Goal: Task Accomplishment & Management: Manage account settings

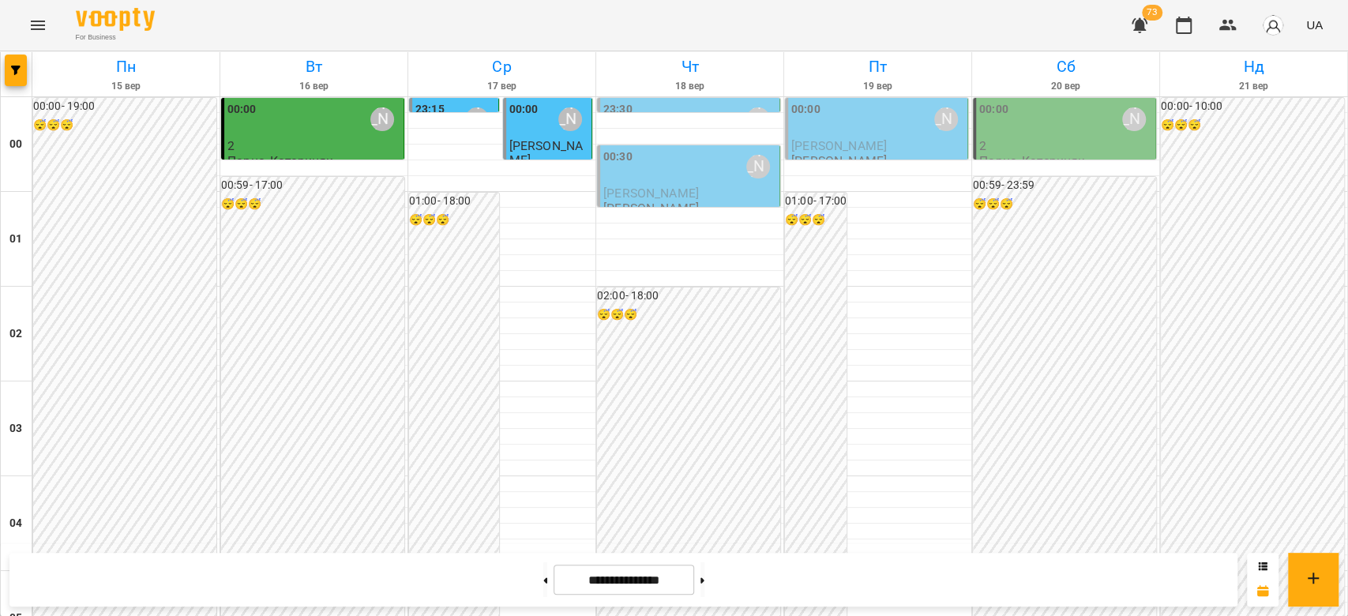
scroll to position [1579, 0]
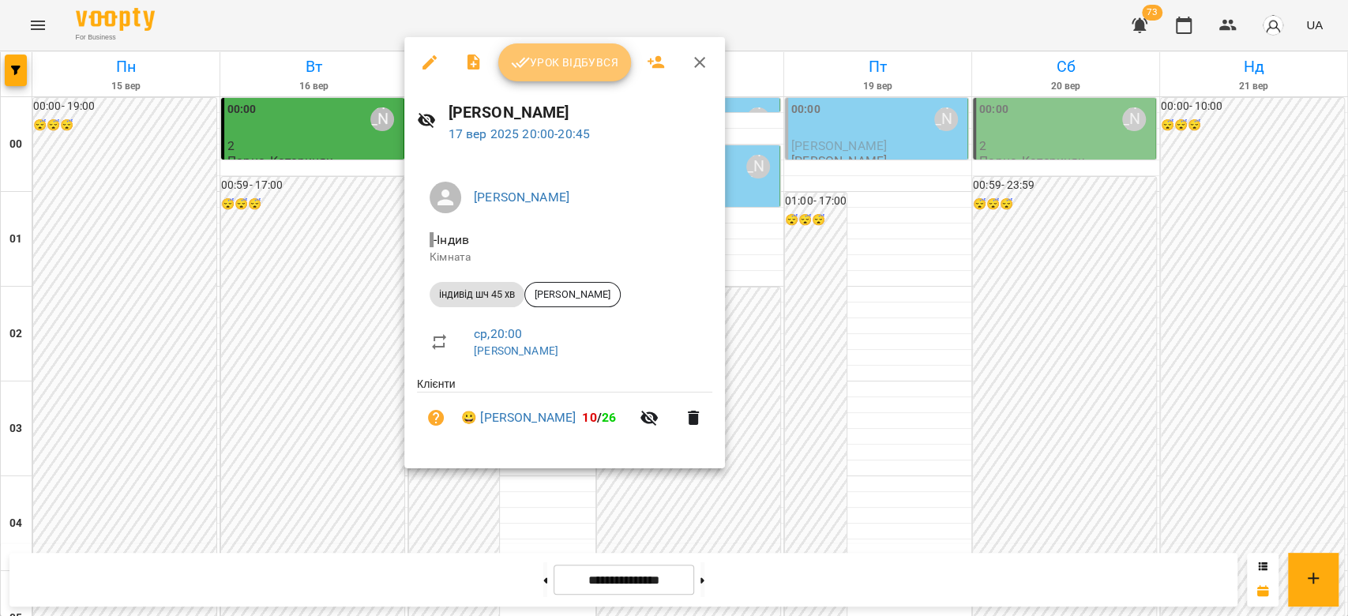
click at [572, 63] on span "Урок відбувся" at bounding box center [564, 62] width 107 height 19
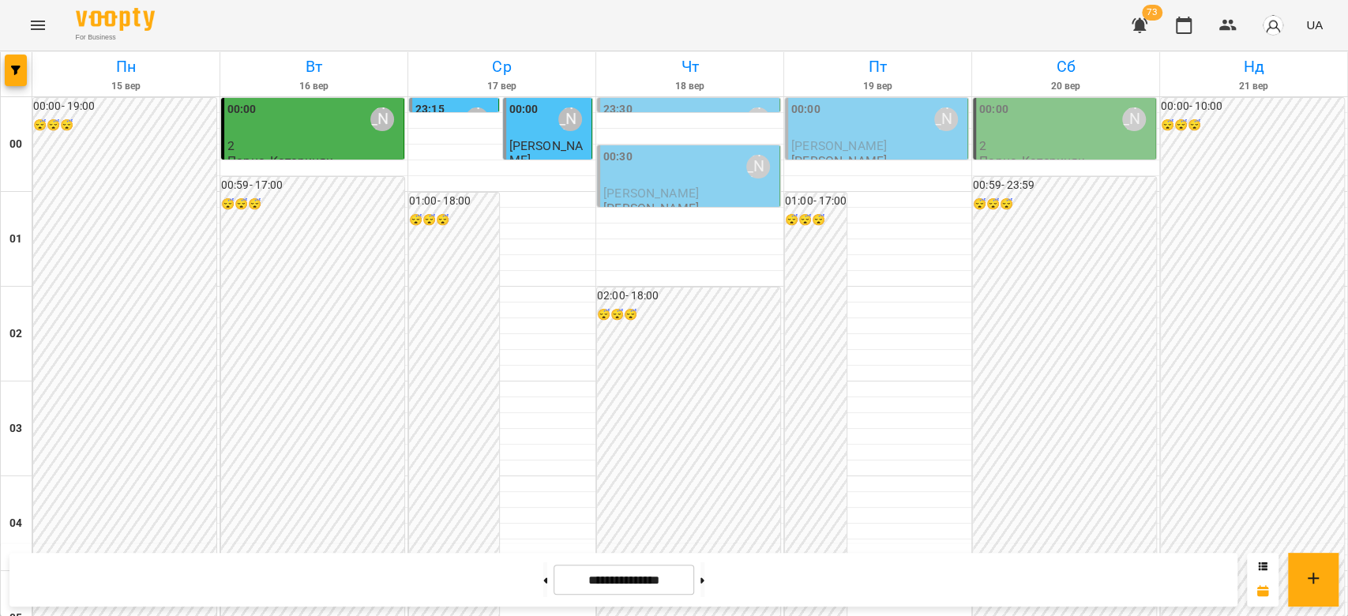
scroll to position [1579, 0]
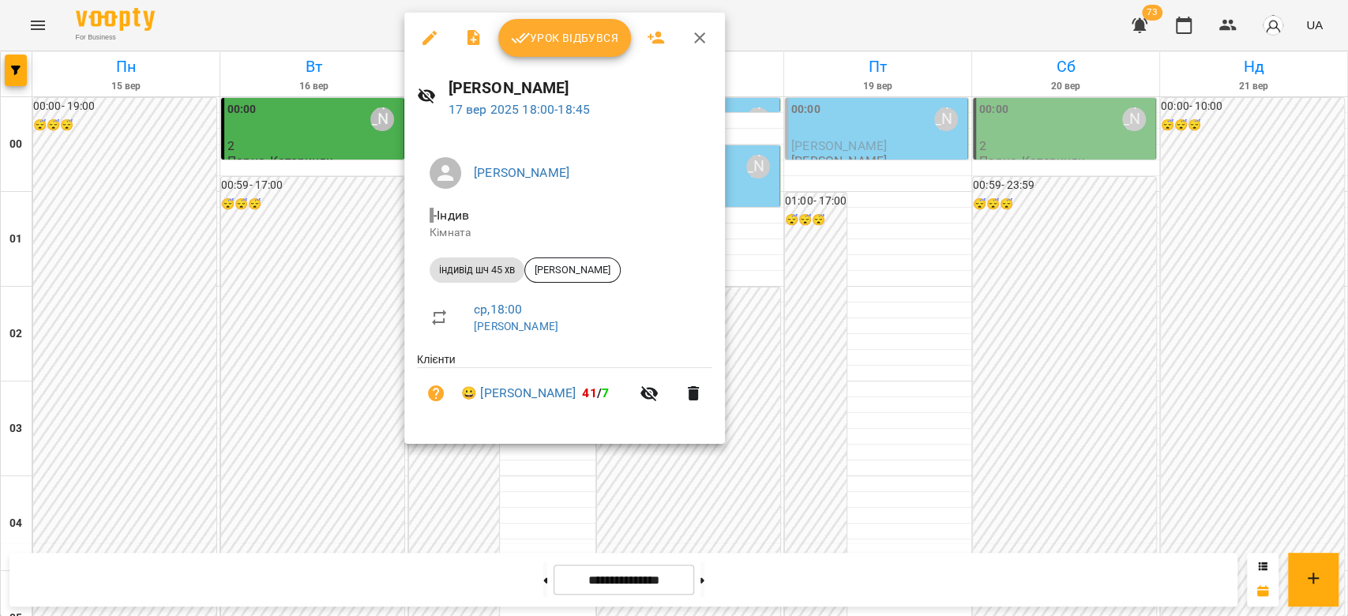
click at [430, 34] on icon "button" at bounding box center [429, 37] width 19 height 19
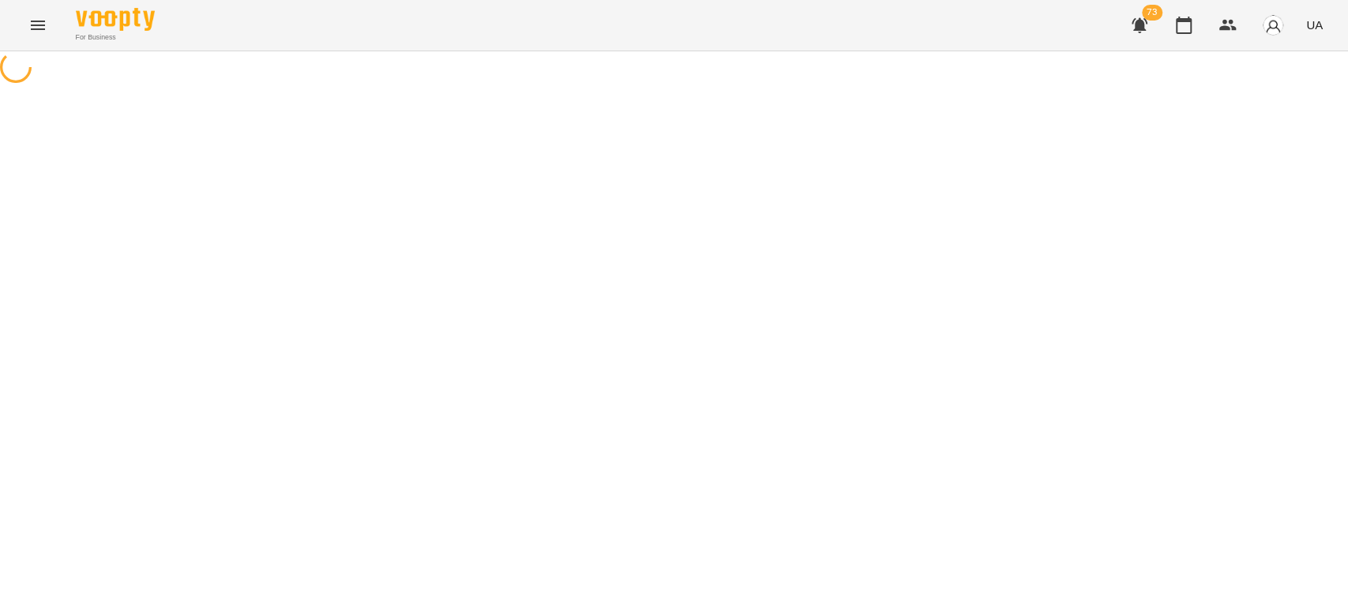
select select "**********"
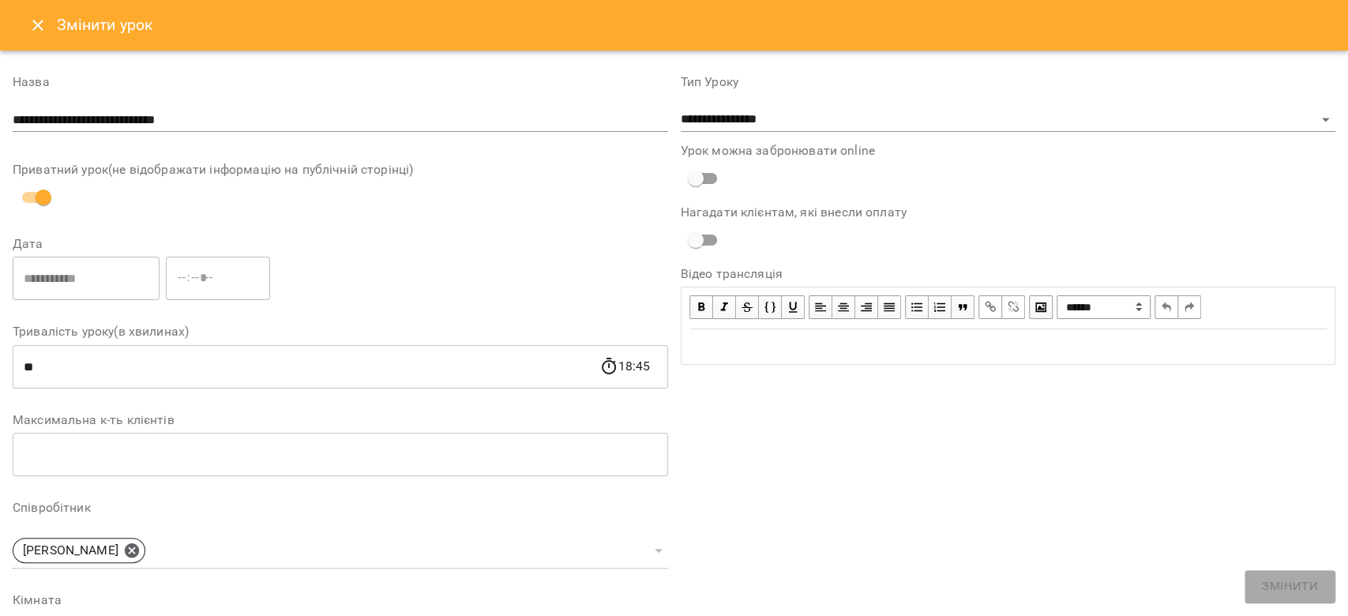
click at [39, 23] on icon "Close" at bounding box center [37, 25] width 11 height 11
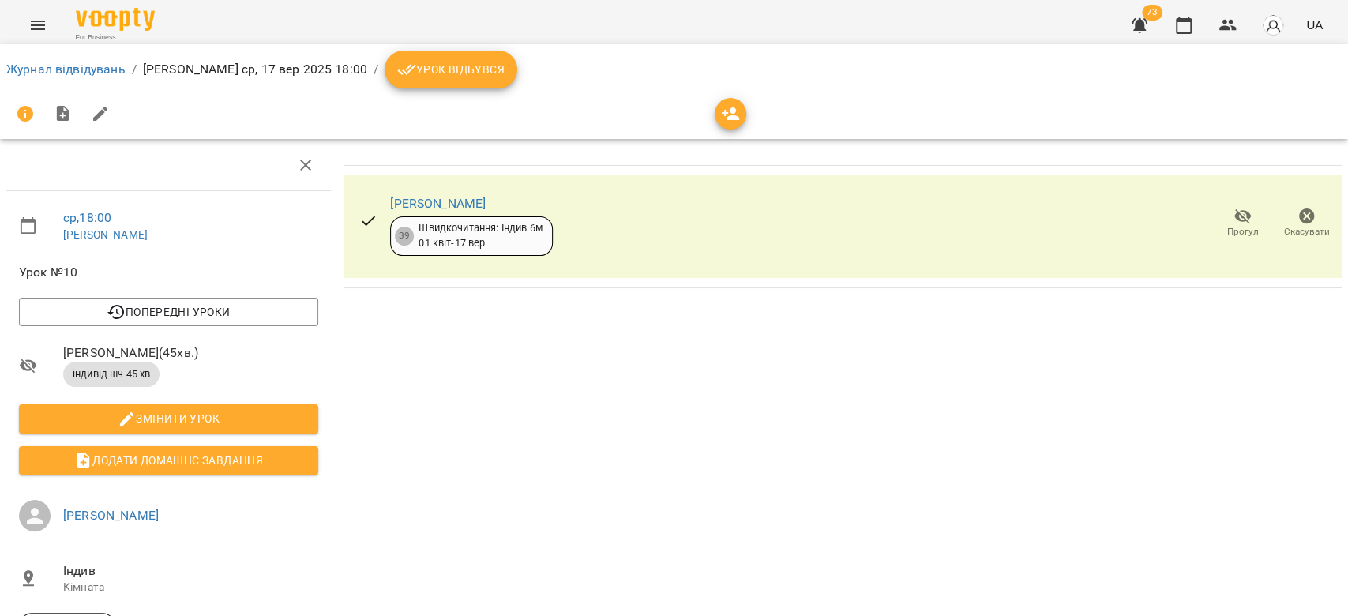
click at [1299, 212] on icon "button" at bounding box center [1307, 216] width 16 height 16
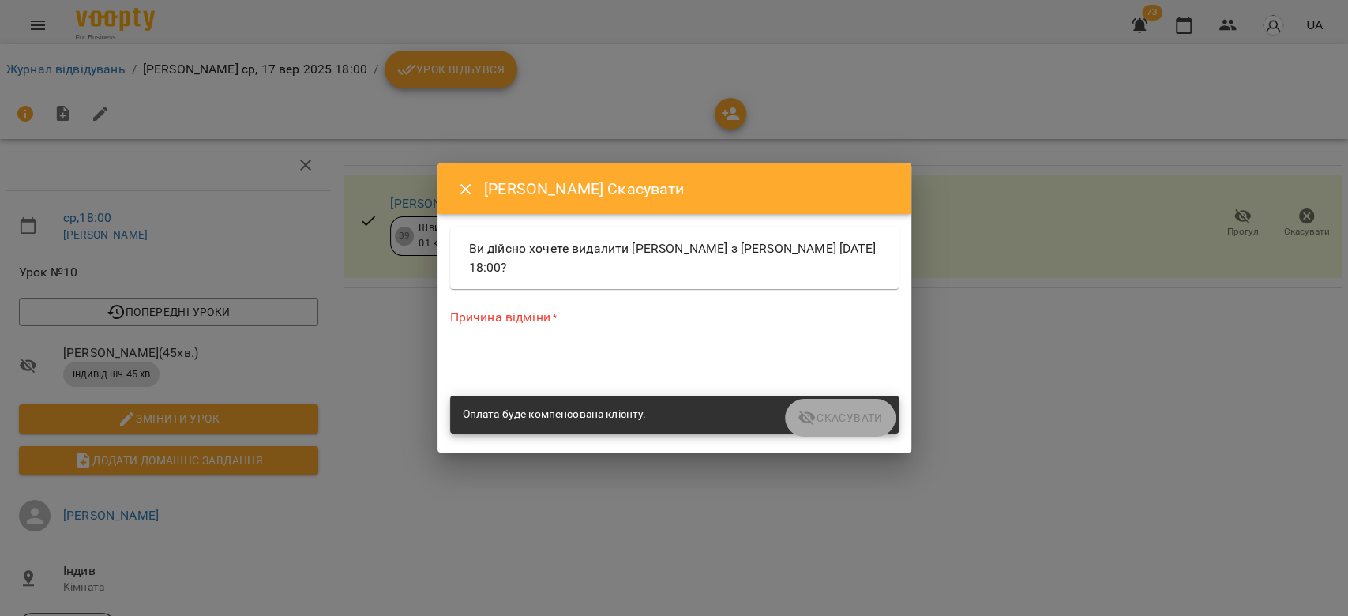
click at [569, 356] on textarea at bounding box center [674, 357] width 448 height 15
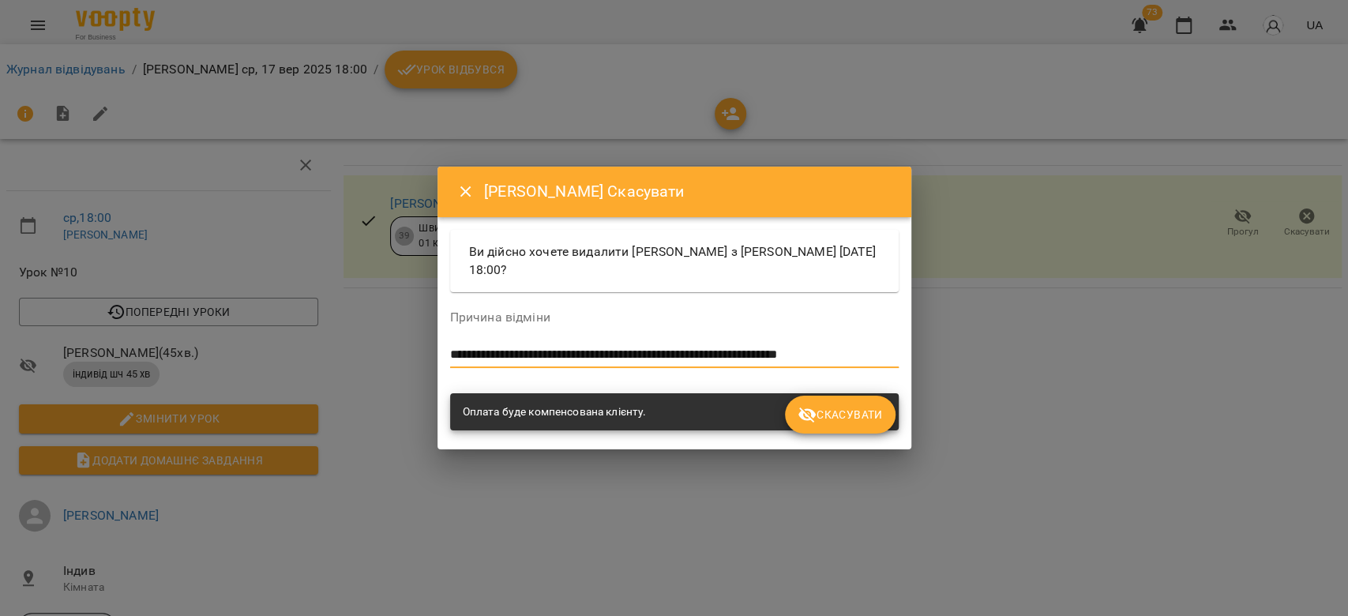
type textarea "**********"
click at [832, 403] on button "Скасувати" at bounding box center [840, 415] width 110 height 38
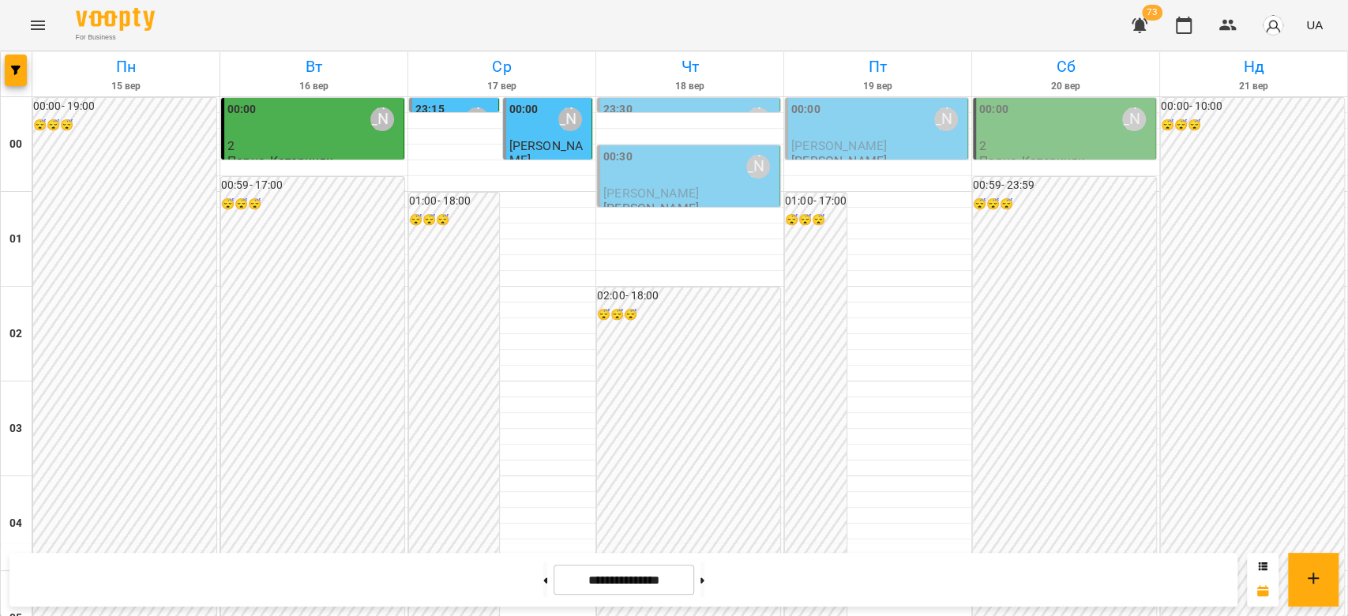
scroll to position [1825, 0]
